Goal: Information Seeking & Learning: Learn about a topic

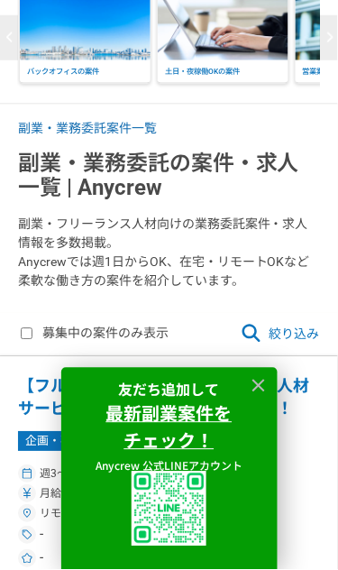
scroll to position [147, 0]
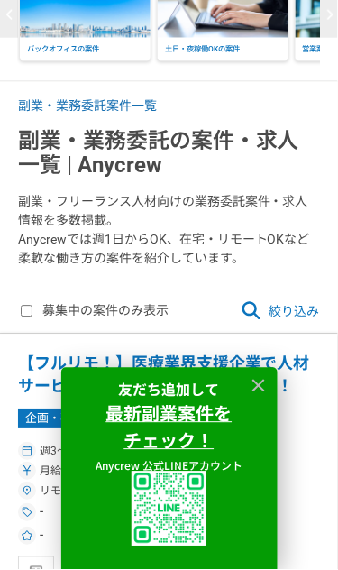
click at [27, 315] on input "募集中の案件のみ表示" at bounding box center [27, 312] width 12 height 12
checkbox input "true"
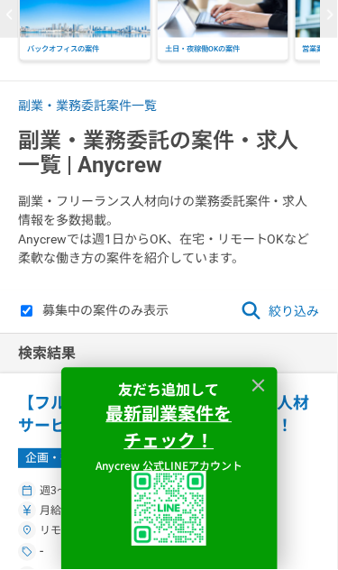
click at [252, 384] on icon at bounding box center [259, 386] width 21 height 21
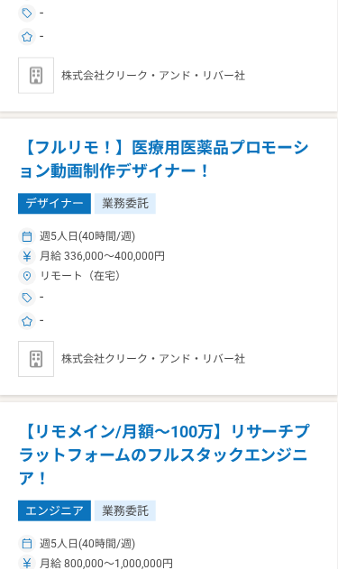
scroll to position [688, 0]
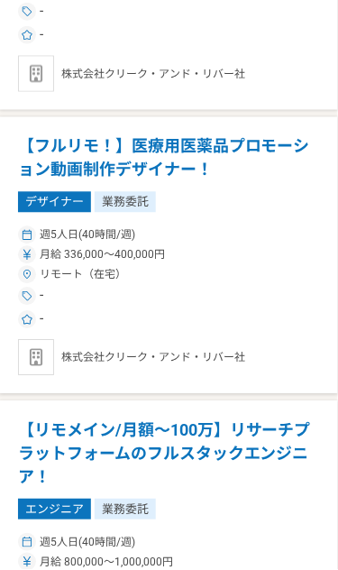
click at [40, 357] on img at bounding box center [36, 358] width 36 height 36
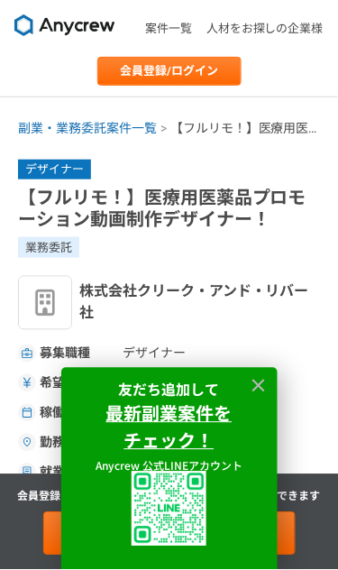
click at [307, 441] on div "友だち追加して 最新副業案件を チェック！ Anycrew 公式LINEアカウント Powered by" at bounding box center [169, 469] width 338 height 202
click at [303, 341] on div "デザイナー 【フルリモ！】医療用医薬品プロモーション動画制作デザイナー！ 業務委託 株式会社クリーク・アンド・リバー社 募集職種 デザイナー 希望単価 月給 …" at bounding box center [169, 325] width 338 height 374
click at [199, 315] on span "株式会社クリーク・アンド・リバー社" at bounding box center [199, 302] width 241 height 43
click at [164, 420] on strong "最新副業案件を" at bounding box center [169, 413] width 126 height 26
